Goal: Information Seeking & Learning: Understand process/instructions

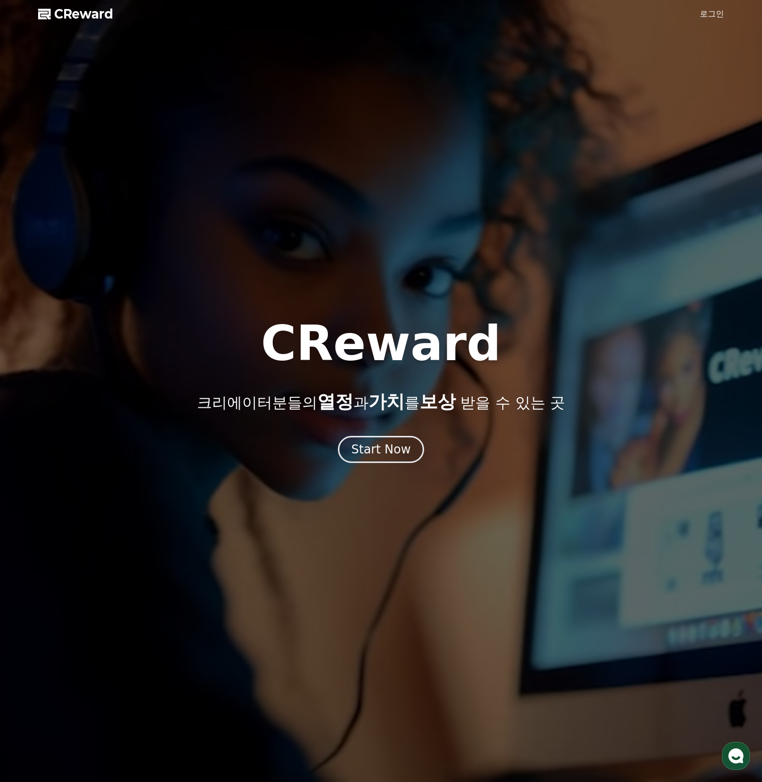
click at [384, 449] on div "Start Now" at bounding box center [381, 449] width 60 height 16
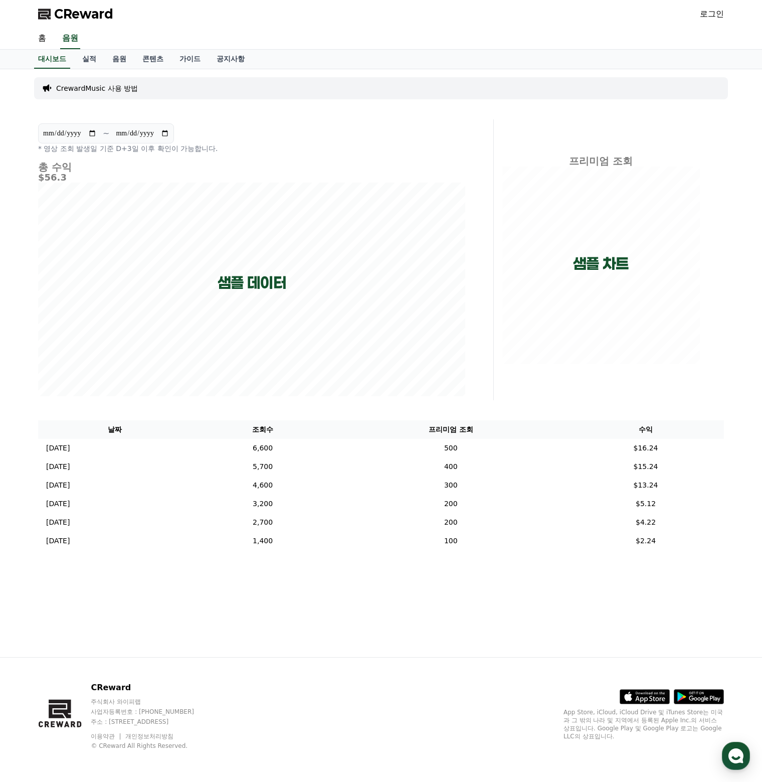
click at [708, 13] on link "로그인" at bounding box center [712, 14] width 24 height 12
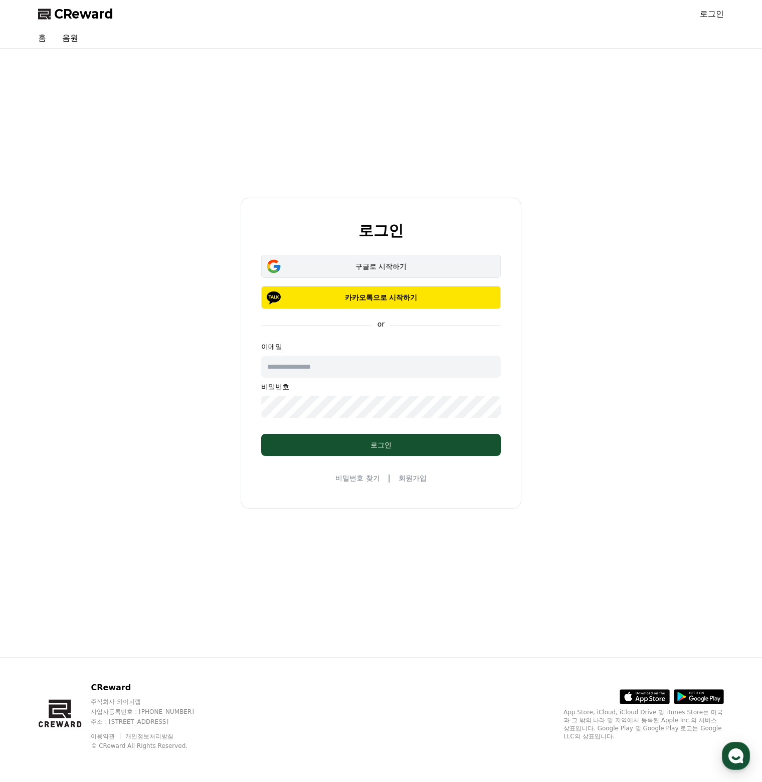
click at [431, 257] on button "구글로 시작하기" at bounding box center [381, 266] width 240 height 23
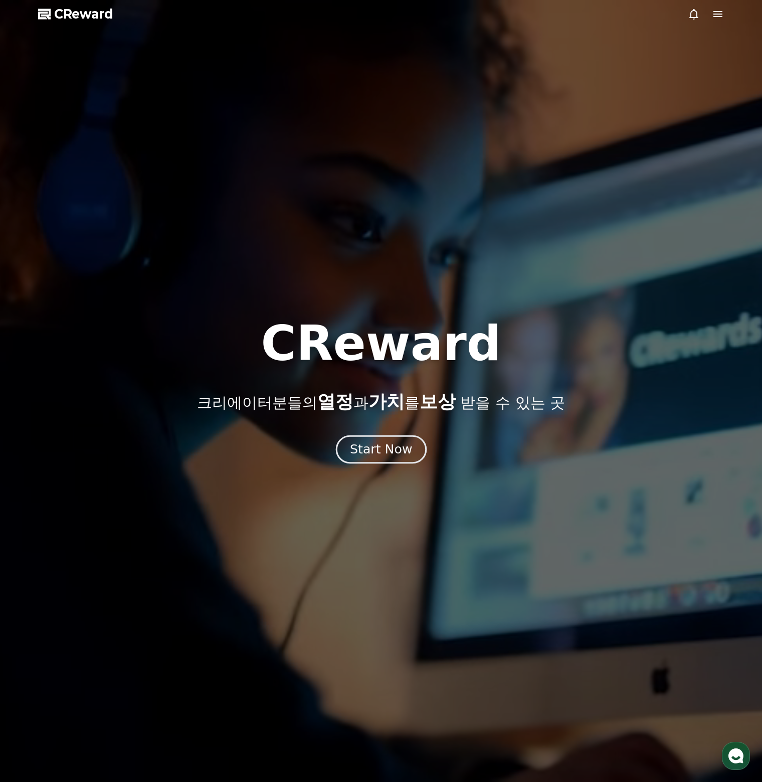
click at [390, 452] on div "Start Now" at bounding box center [381, 449] width 62 height 17
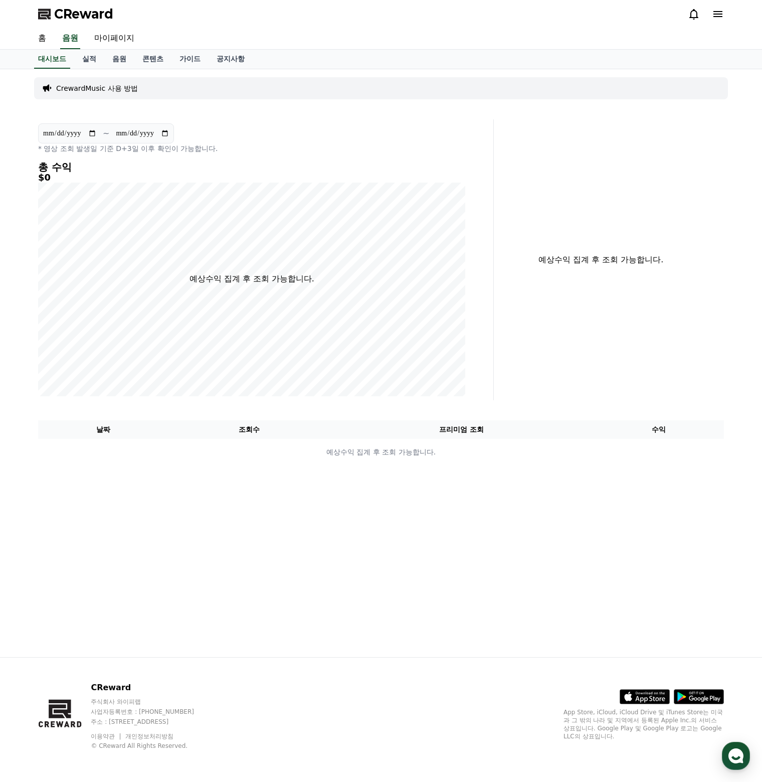
click at [105, 86] on p "CrewardMusic 사용 방법" at bounding box center [97, 88] width 82 height 10
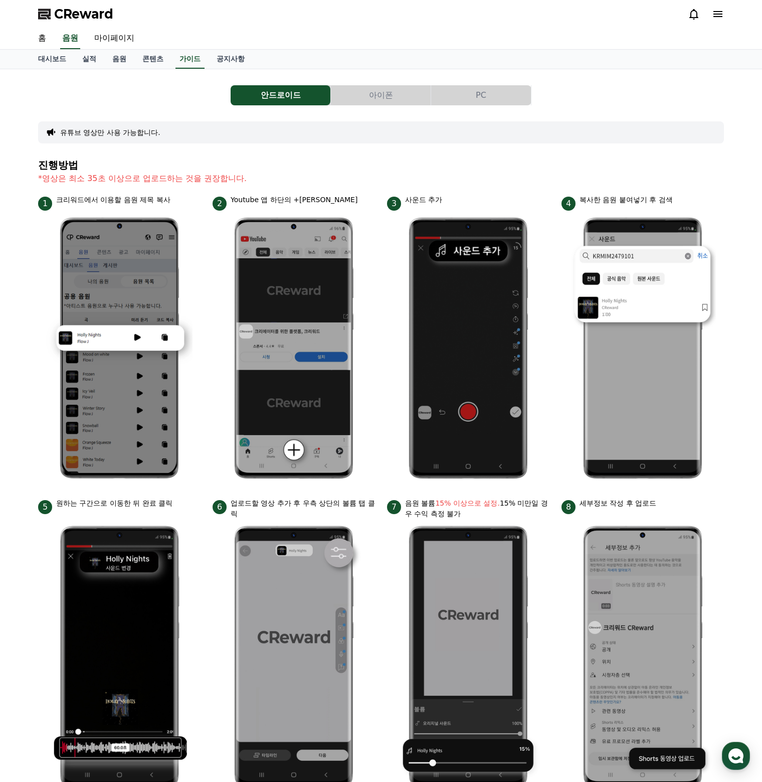
drag, startPoint x: 137, startPoint y: 201, endPoint x: 321, endPoint y: 199, distance: 184.5
click at [320, 200] on ul "1 크리워드에서 이용할 음원 제목 복사 2 Youtube 앱 하단의 +버튼 클릭 3 사운드 추가 4 복사한 음원 붙여넣기 후 검색 5 원하는 …" at bounding box center [381, 495] width 686 height 600
click at [321, 199] on p "Youtube 앱 하단의 +[PERSON_NAME]" at bounding box center [294, 200] width 127 height 11
drag, startPoint x: 247, startPoint y: 193, endPoint x: 345, endPoint y: 200, distance: 98.5
click at [345, 200] on div "진행방법 *영상은 최소 35초 이상으로 업로드하는 것을 권장합니다. 1 크리워드에서 이용할 음원 제목 복사 2 Youtube 앱 하단의 +버튼…" at bounding box center [381, 476] width 686 height 635
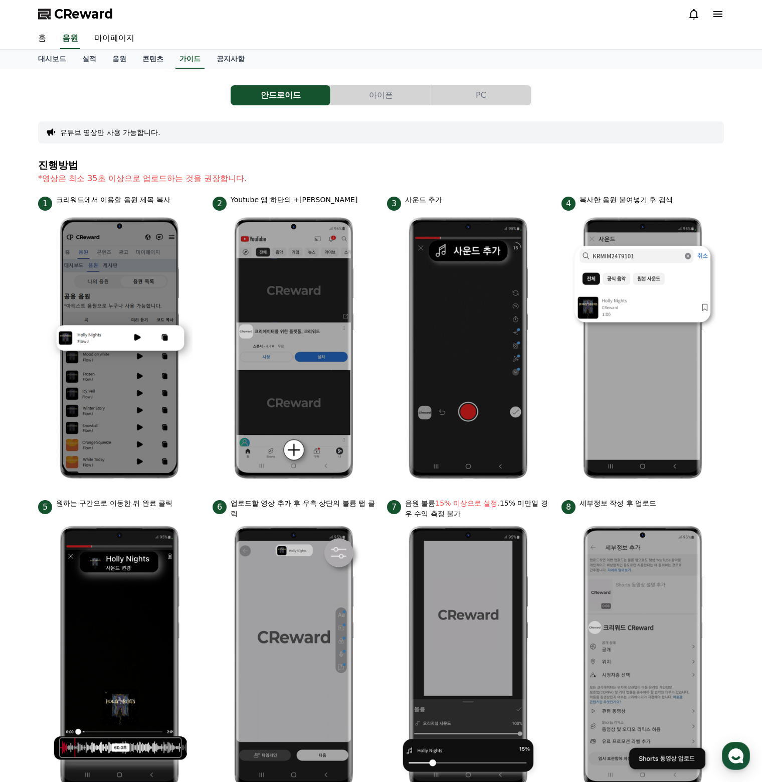
click at [345, 200] on div "2 Youtube 앱 하단의 +[PERSON_NAME]" at bounding box center [294, 203] width 162 height 16
drag, startPoint x: 449, startPoint y: 204, endPoint x: 467, endPoint y: 202, distance: 18.2
click at [466, 203] on div "3 사운드 추가" at bounding box center [468, 203] width 162 height 16
click at [467, 202] on div "3 사운드 추가" at bounding box center [468, 203] width 162 height 16
drag, startPoint x: 636, startPoint y: 198, endPoint x: 686, endPoint y: 197, distance: 50.7
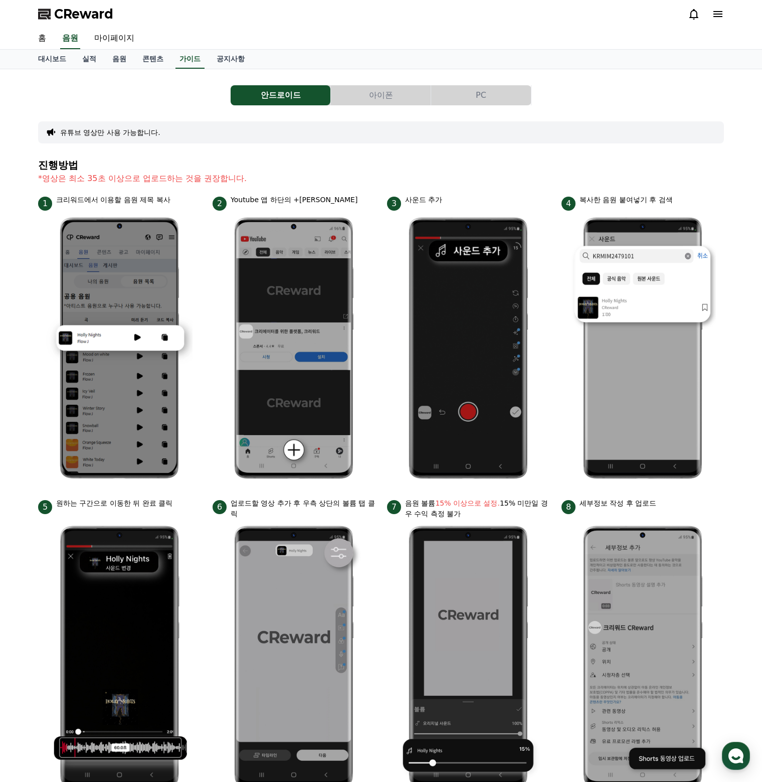
click at [683, 197] on div "4 복사한 음원 붙여넣기 후 검색" at bounding box center [643, 203] width 162 height 16
click at [686, 197] on div "4 복사한 음원 붙여넣기 후 검색" at bounding box center [643, 203] width 162 height 16
drag, startPoint x: 649, startPoint y: 203, endPoint x: 608, endPoint y: 199, distance: 41.4
click at [615, 199] on p "복사한 음원 붙여넣기 후 검색" at bounding box center [626, 200] width 93 height 11
click at [608, 199] on p "복사한 음원 붙여넣기 후 검색" at bounding box center [626, 200] width 93 height 11
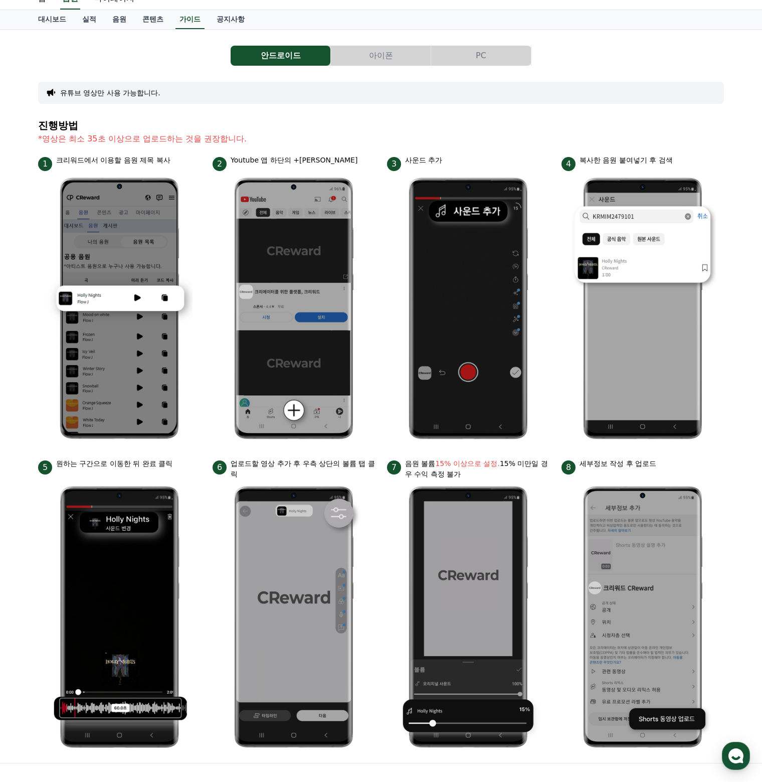
scroll to position [100, 0]
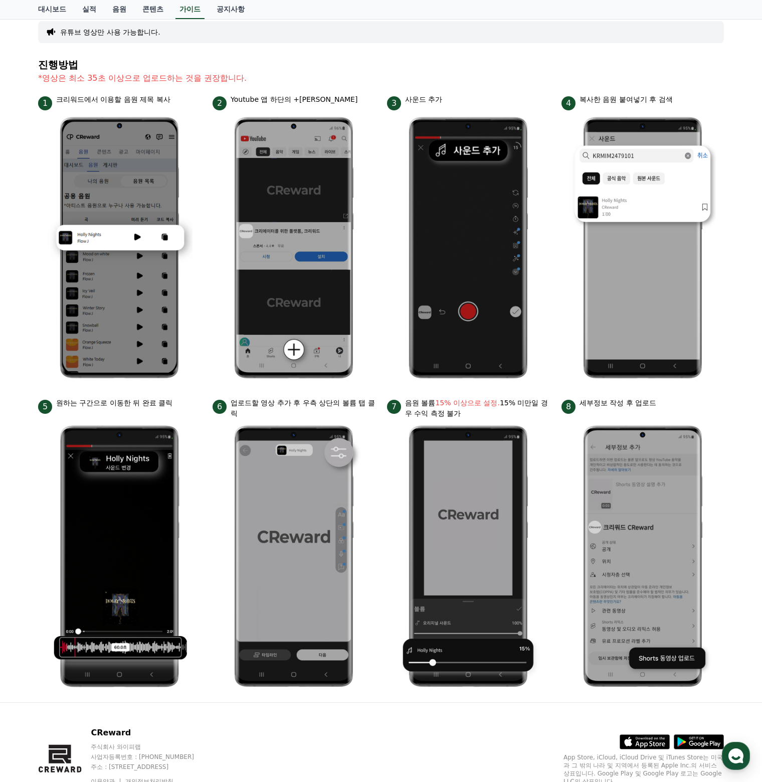
drag, startPoint x: 175, startPoint y: 406, endPoint x: 322, endPoint y: 407, distance: 147.4
click at [322, 407] on ul "1 크리워드에서 이용할 음원 제목 복사 2 Youtube 앱 하단의 +버튼 클릭 3 사운드 추가 4 복사한 음원 붙여넣기 후 검색 5 원하는 …" at bounding box center [381, 394] width 686 height 600
click at [322, 408] on p "업로드할 영상 추가 후 우측 상단의 볼륨 탭 클릭" at bounding box center [303, 408] width 144 height 21
click at [315, 402] on p "업로드할 영상 추가 후 우측 상단의 볼륨 탭 클릭" at bounding box center [303, 408] width 144 height 21
drag, startPoint x: 309, startPoint y: 401, endPoint x: 357, endPoint y: 409, distance: 48.7
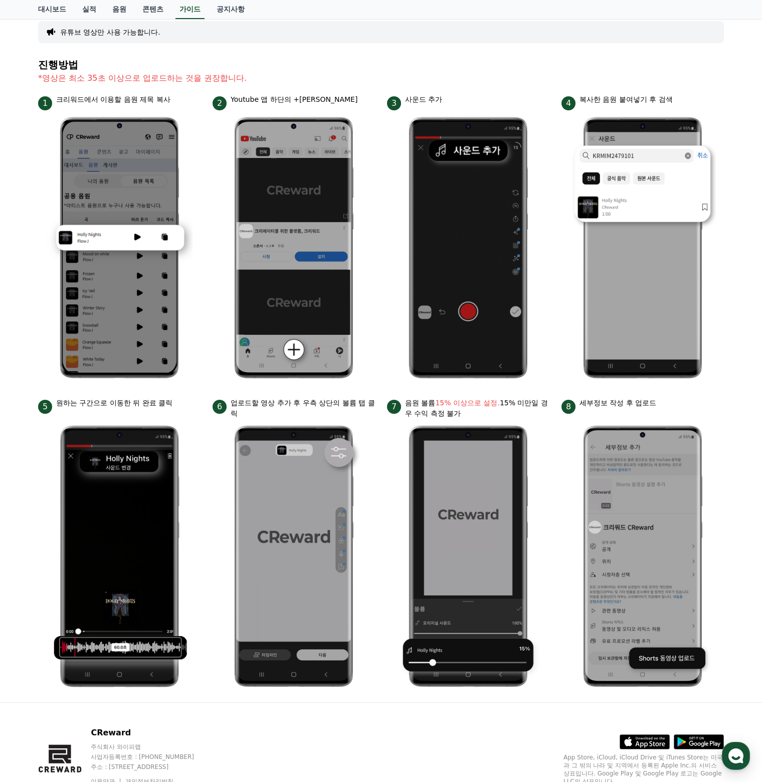
click at [354, 409] on p "업로드할 영상 추가 후 우측 상단의 볼륨 탭 클릭" at bounding box center [303, 408] width 144 height 21
click at [357, 409] on p "업로드할 영상 추가 후 우측 상단의 볼륨 탭 클릭" at bounding box center [303, 408] width 144 height 21
drag, startPoint x: 459, startPoint y: 405, endPoint x: 508, endPoint y: 409, distance: 48.8
click at [505, 409] on p "음원 볼륨 15% 이상으로 설정. 15% 미만일 경우 수익 측정 불가" at bounding box center [477, 408] width 144 height 21
click at [508, 410] on p "음원 볼륨 15% 이상으로 설정. 15% 미만일 경우 수익 측정 불가" at bounding box center [477, 408] width 144 height 21
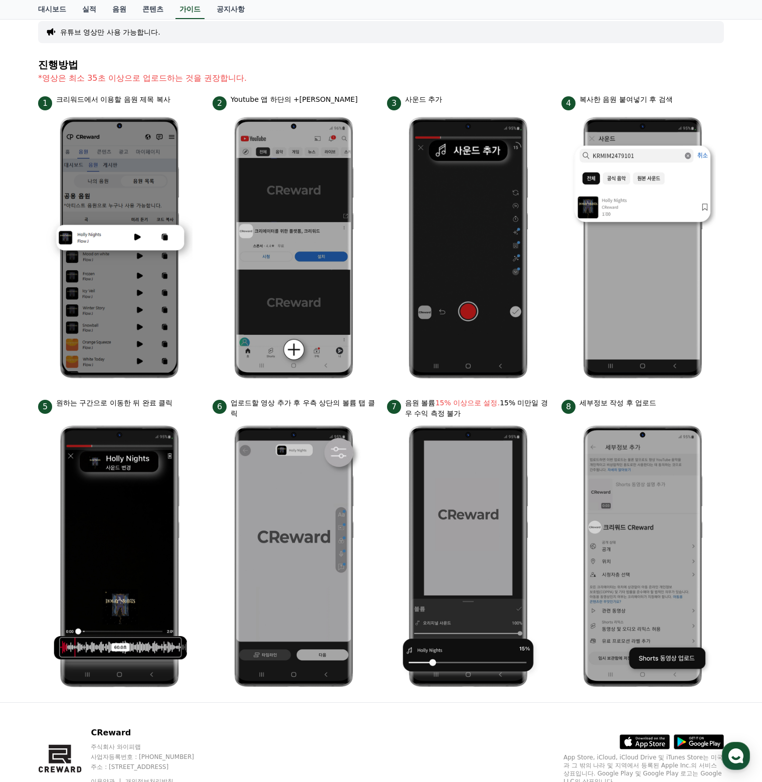
click at [507, 412] on p "음원 볼륨 15% 이상으로 설정. 15% 미만일 경우 수익 측정 불가" at bounding box center [477, 408] width 144 height 21
drag, startPoint x: 483, startPoint y: 413, endPoint x: 471, endPoint y: 412, distance: 12.1
click at [483, 413] on p "음원 볼륨 15% 이상으로 설정. 15% 미만일 경우 수익 측정 불가" at bounding box center [477, 408] width 144 height 21
click at [438, 408] on p "음원 볼륨 15% 이상으로 설정. 15% 미만일 경우 수익 측정 불가" at bounding box center [477, 408] width 144 height 21
drag, startPoint x: 424, startPoint y: 405, endPoint x: 478, endPoint y: 410, distance: 54.3
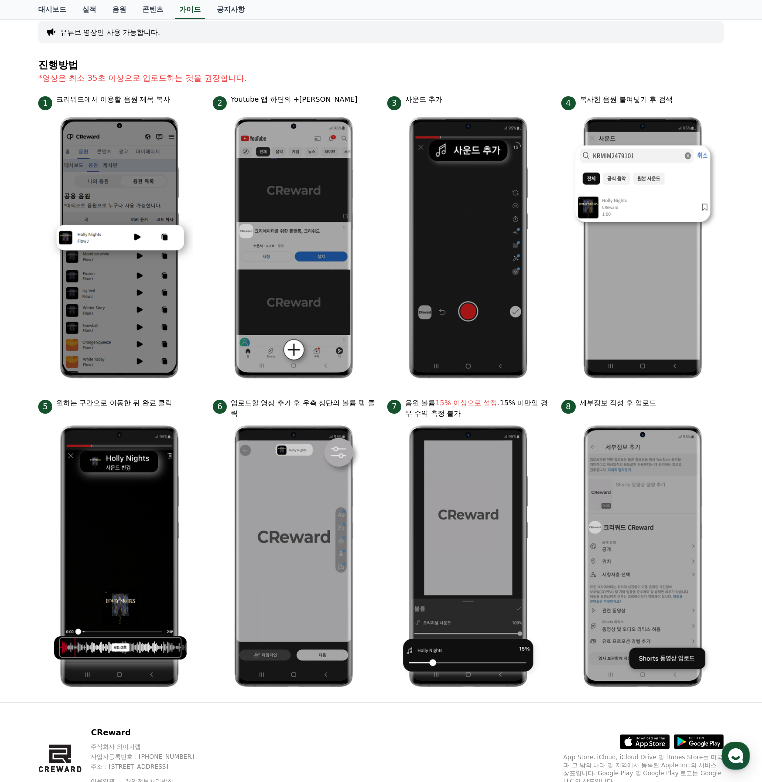
click at [478, 410] on p "음원 볼륨 15% 이상으로 설정. 15% 미만일 경우 수익 측정 불가" at bounding box center [477, 408] width 144 height 21
drag, startPoint x: 467, startPoint y: 411, endPoint x: 422, endPoint y: 403, distance: 45.4
click at [422, 403] on p "음원 볼륨 15% 이상으로 설정. 15% 미만일 경우 수익 측정 불가" at bounding box center [477, 408] width 144 height 21
click at [422, 402] on p "음원 볼륨 15% 이상으로 설정. 15% 미만일 경우 수익 측정 불가" at bounding box center [477, 408] width 144 height 21
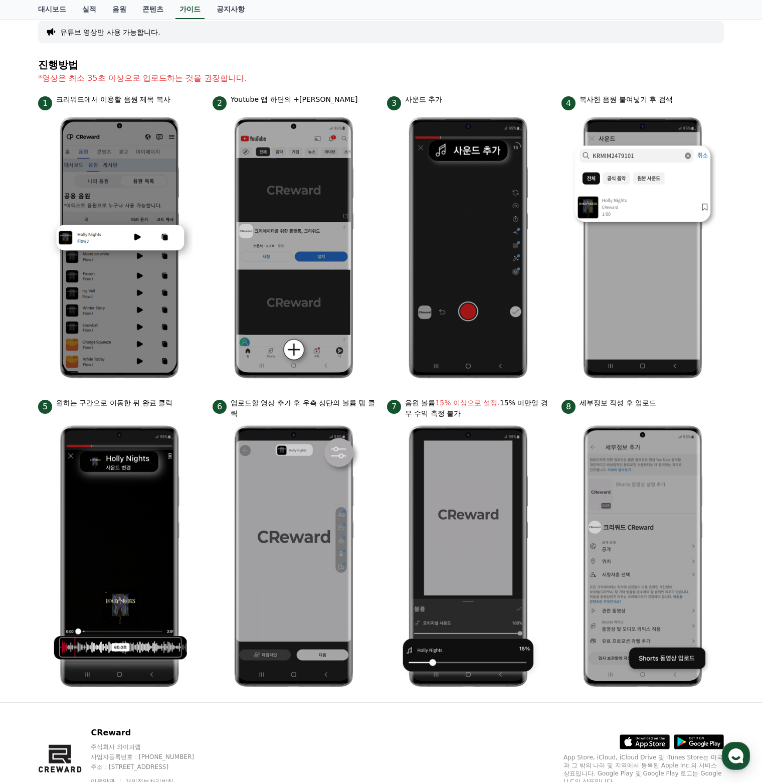
drag, startPoint x: 415, startPoint y: 401, endPoint x: 471, endPoint y: 409, distance: 56.8
click at [470, 409] on p "음원 볼륨 15% 이상으로 설정. 15% 미만일 경우 수익 측정 불가" at bounding box center [477, 408] width 144 height 21
click at [474, 410] on p "음원 볼륨 15% 이상으로 설정. 15% 미만일 경우 수익 측정 불가" at bounding box center [477, 408] width 144 height 21
drag, startPoint x: 592, startPoint y: 401, endPoint x: 649, endPoint y: 405, distance: 57.8
click at [646, 405] on p "세부정보 작성 후 업로드" at bounding box center [618, 403] width 77 height 11
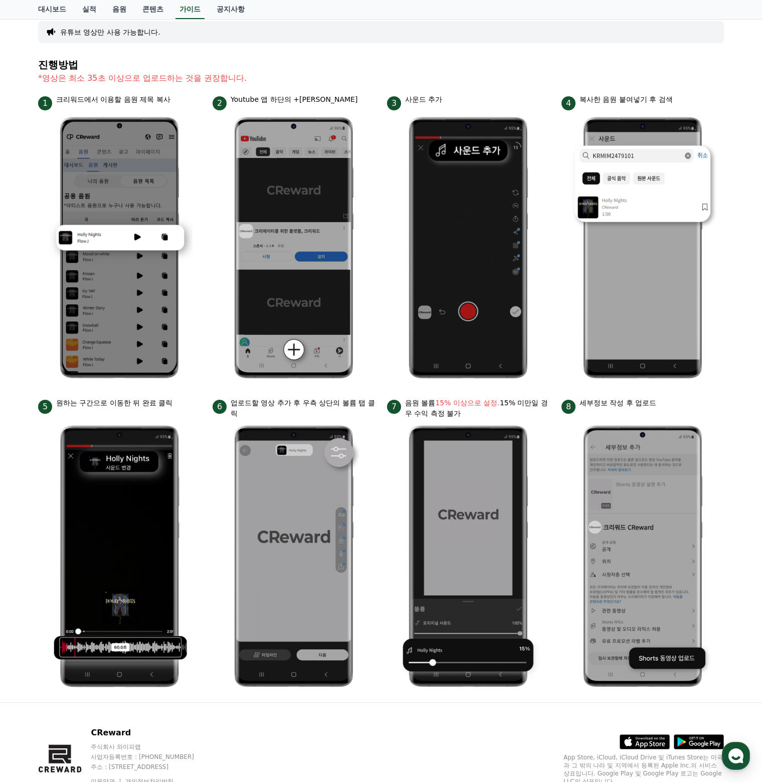
click at [653, 405] on p "세부정보 작성 후 업로드" at bounding box center [618, 403] width 77 height 11
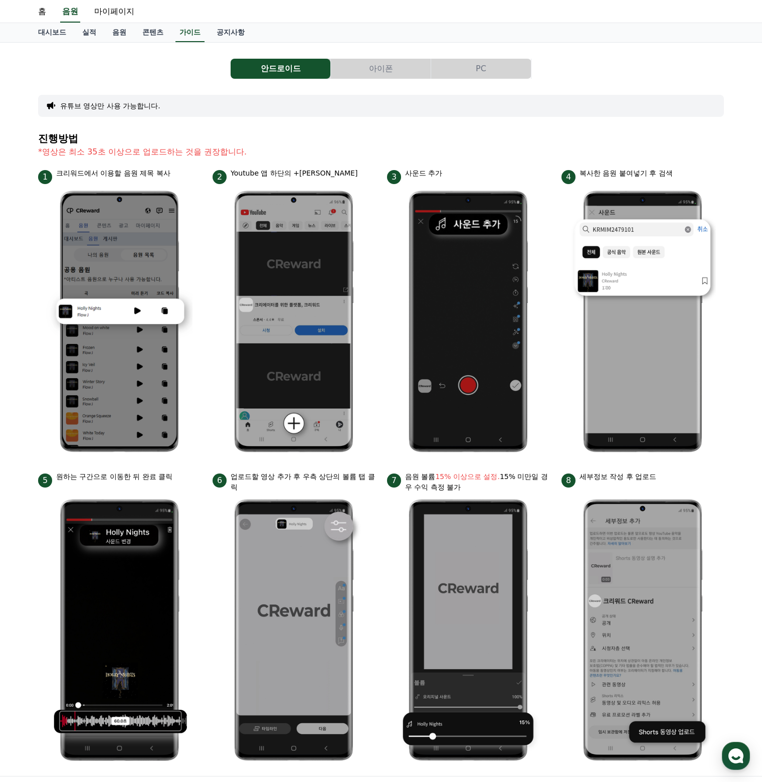
scroll to position [0, 0]
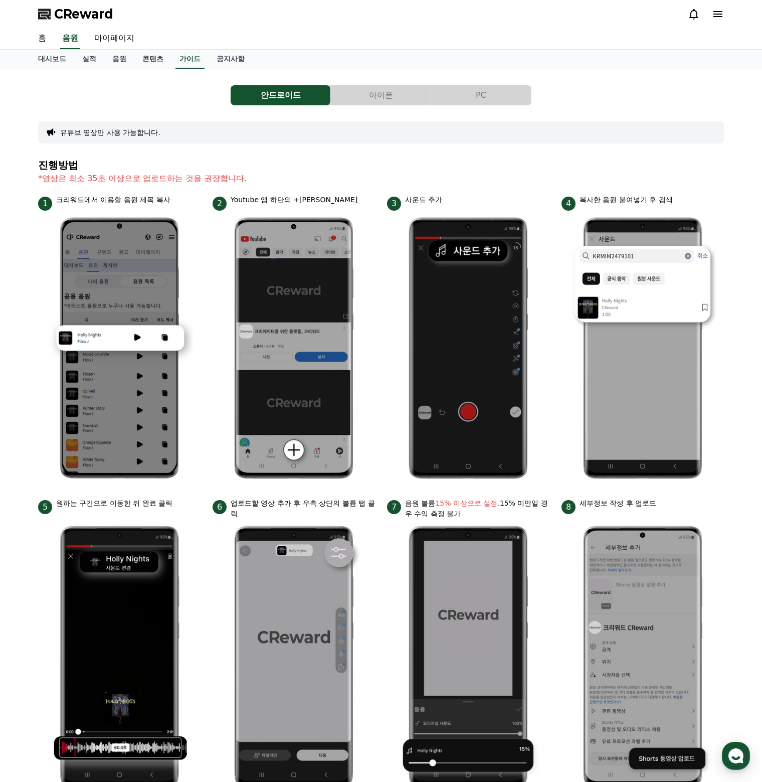
drag, startPoint x: 86, startPoint y: 180, endPoint x: 257, endPoint y: 182, distance: 171.0
click at [256, 182] on p "*영상은 최소 35초 이상으로 업로드하는 것을 권장합니다." at bounding box center [381, 178] width 686 height 12
click at [257, 182] on p "*영상은 최소 35초 이상으로 업로드하는 것을 권장합니다." at bounding box center [381, 178] width 686 height 12
drag, startPoint x: 279, startPoint y: 186, endPoint x: 147, endPoint y: 170, distance: 132.8
click at [147, 171] on section "진행방법 *영상은 최소 35초 이상으로 업로드하는 것을 권장합니다." at bounding box center [381, 176] width 686 height 35
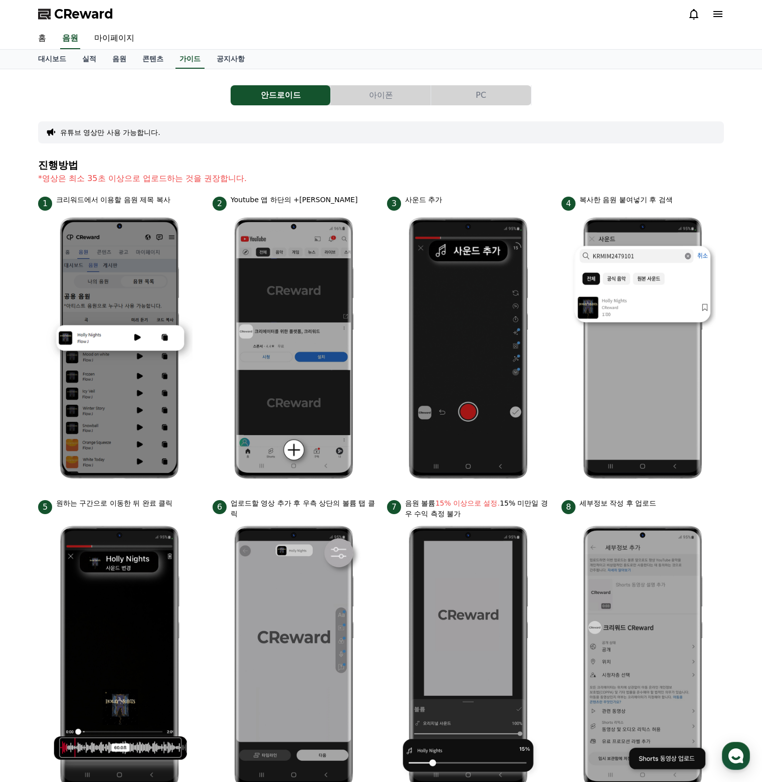
click at [147, 170] on section "진행방법 *영상은 최소 35초 이상으로 업로드하는 것을 권장합니다." at bounding box center [381, 176] width 686 height 35
click at [120, 59] on link "음원" at bounding box center [119, 59] width 30 height 19
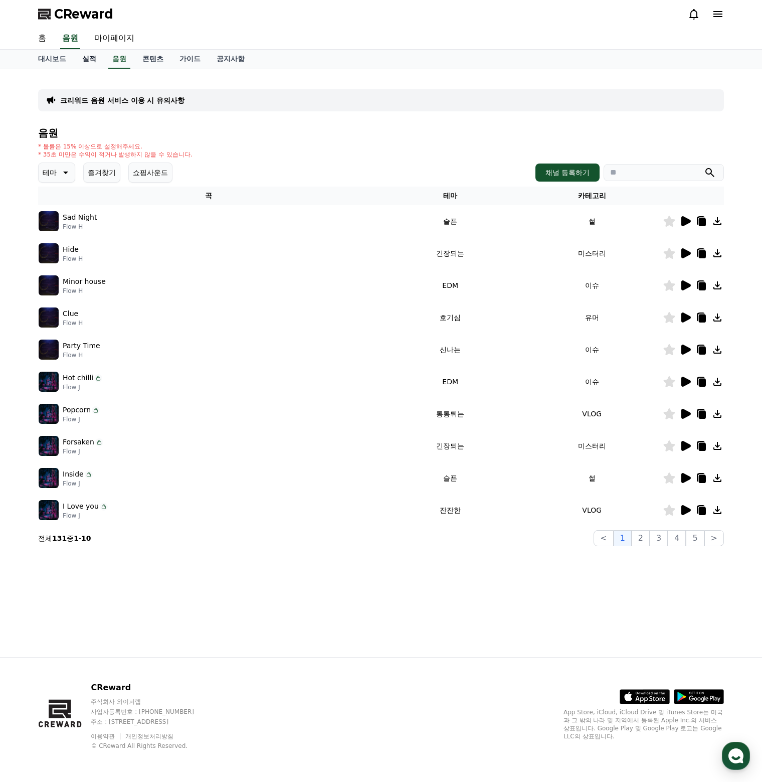
click at [92, 63] on link "실적" at bounding box center [89, 59] width 30 height 19
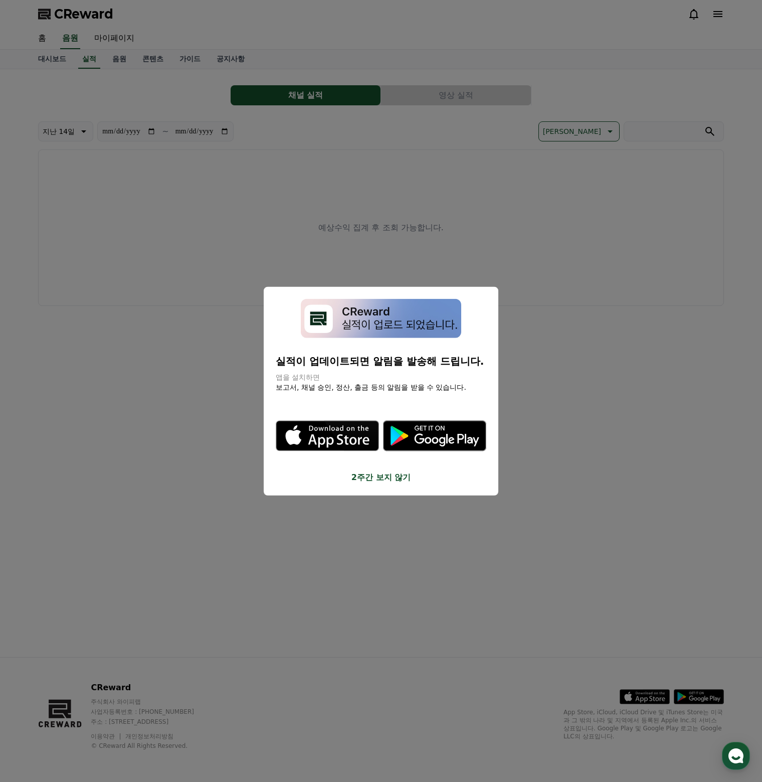
click at [398, 475] on button "2주간 보지 않기" at bounding box center [381, 477] width 211 height 12
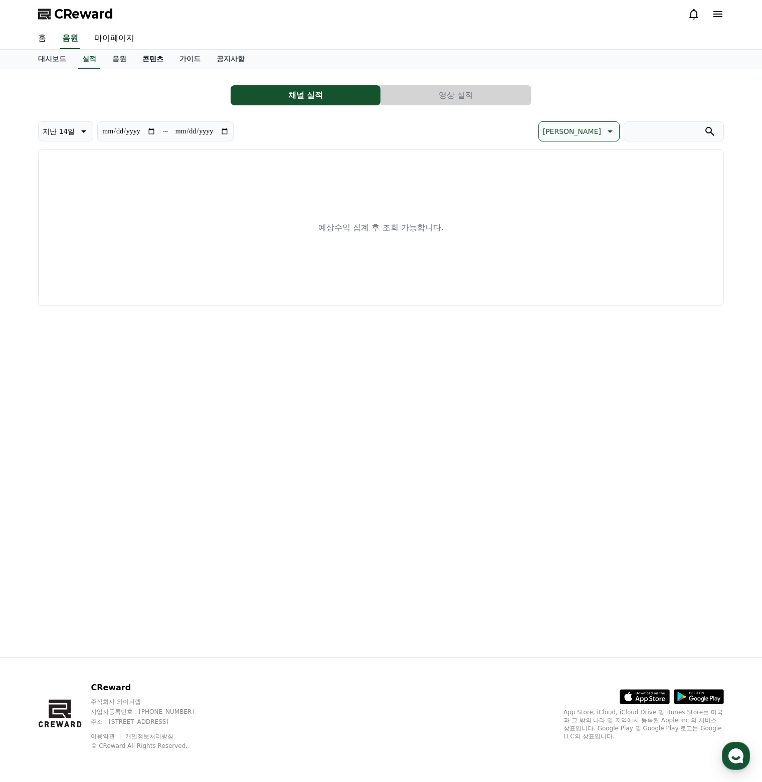
click at [165, 58] on link "콘텐츠" at bounding box center [152, 59] width 37 height 19
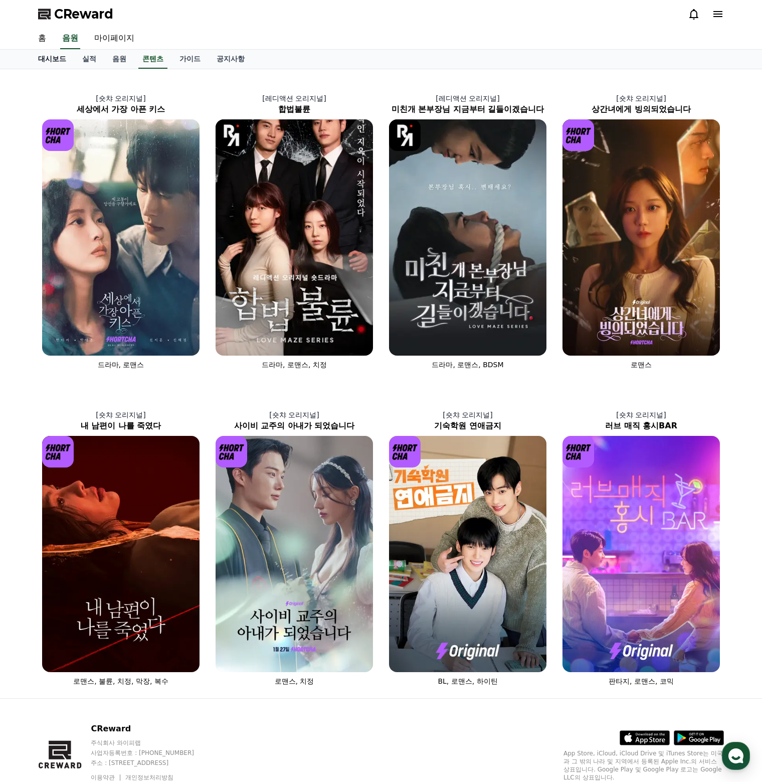
click at [53, 56] on link "대시보드" at bounding box center [52, 59] width 44 height 19
